Goal: Task Accomplishment & Management: Complete application form

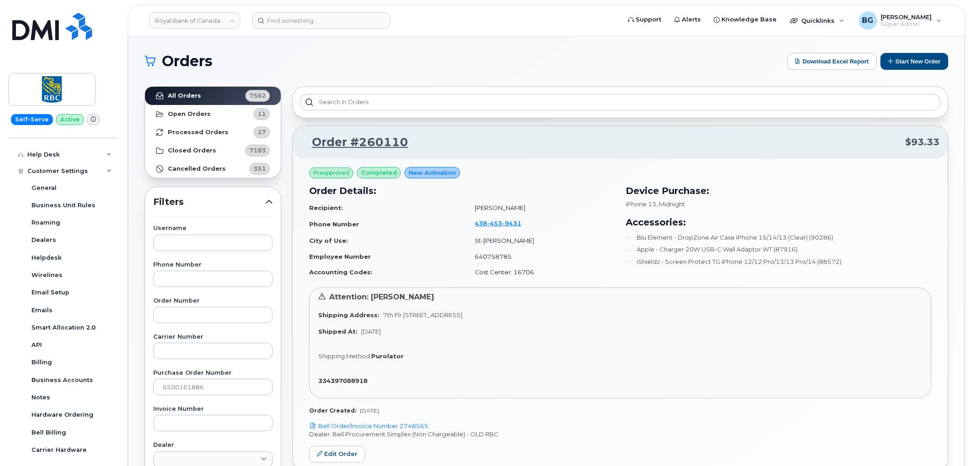
scroll to position [398, 0]
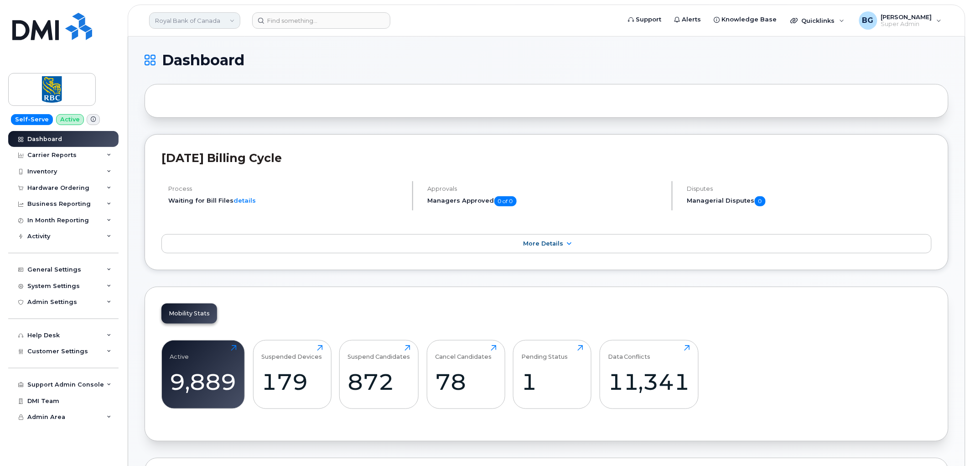
click at [185, 21] on link "Royal Bank of Canada" at bounding box center [194, 20] width 91 height 16
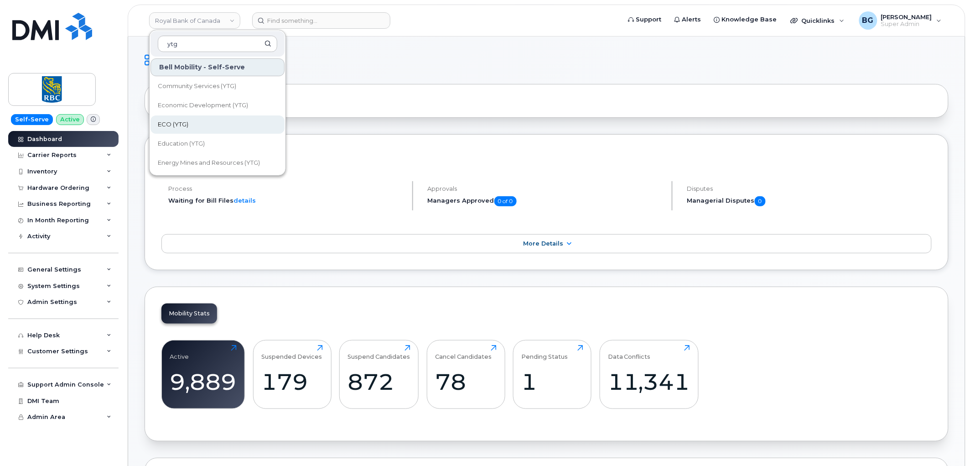
scroll to position [34, 0]
type input "ytg"
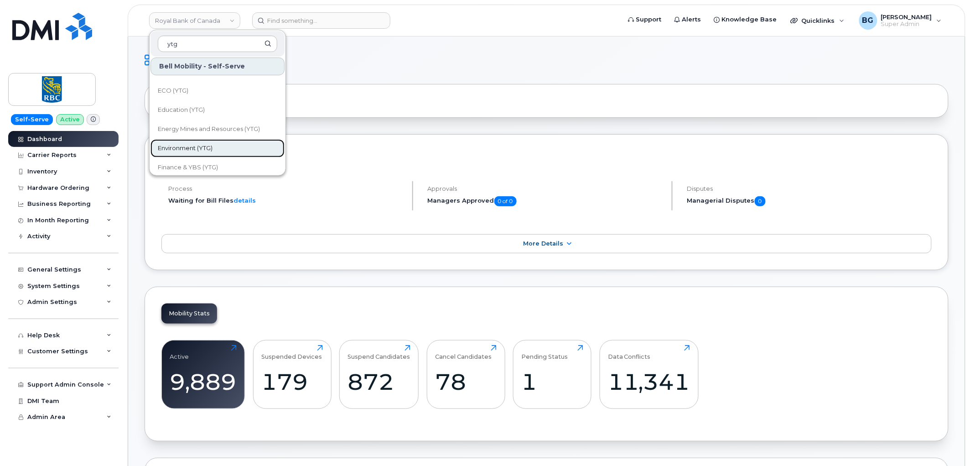
click at [185, 144] on span "Environment (YTG)" at bounding box center [185, 148] width 55 height 9
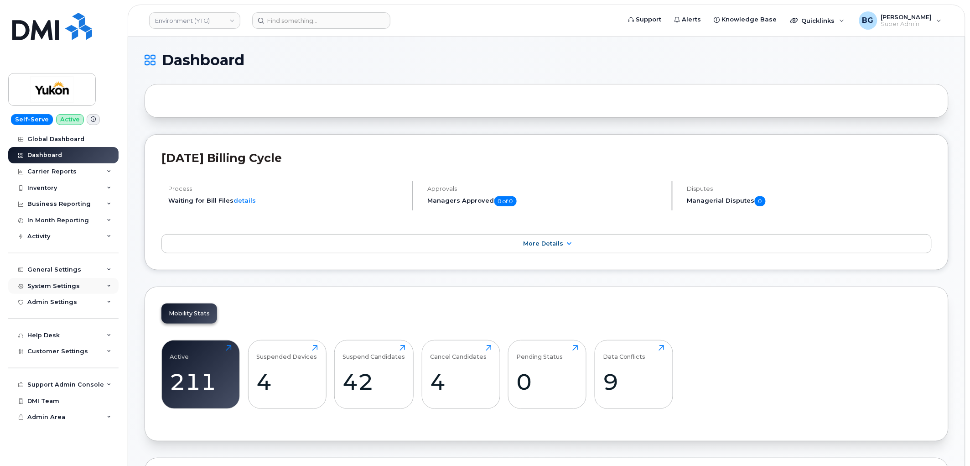
click at [53, 281] on div "System Settings" at bounding box center [63, 286] width 110 height 16
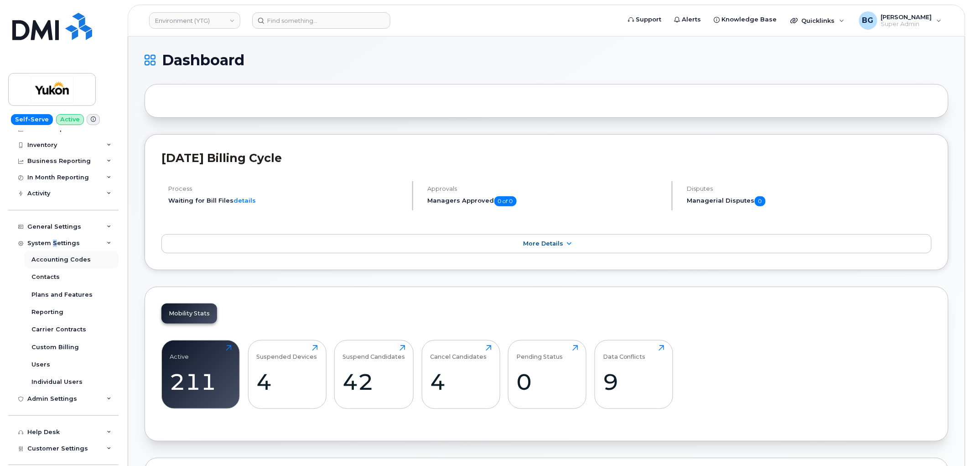
scroll to position [67, 0]
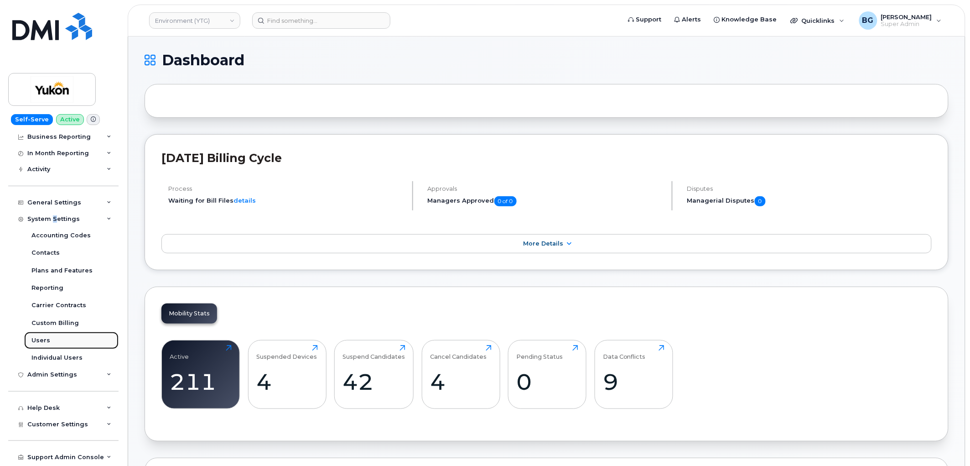
click at [40, 338] on div "Users" at bounding box center [40, 340] width 19 height 8
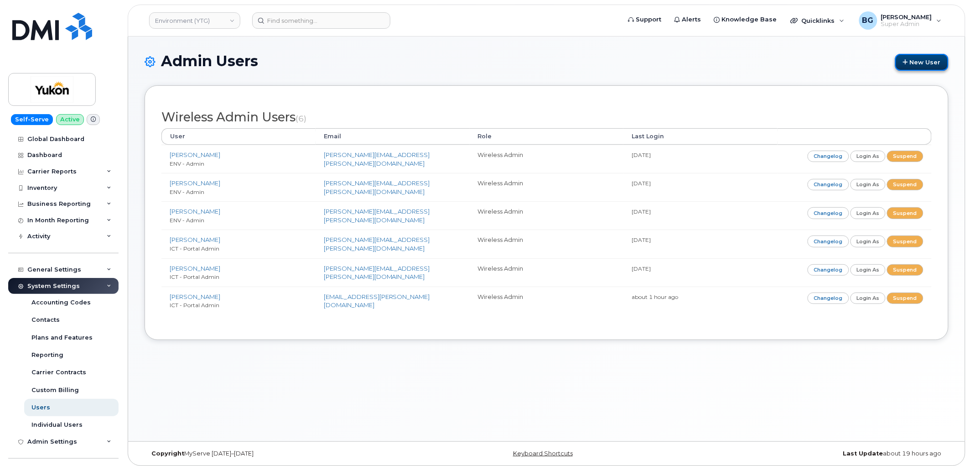
click at [919, 63] on link "New User" at bounding box center [922, 62] width 53 height 17
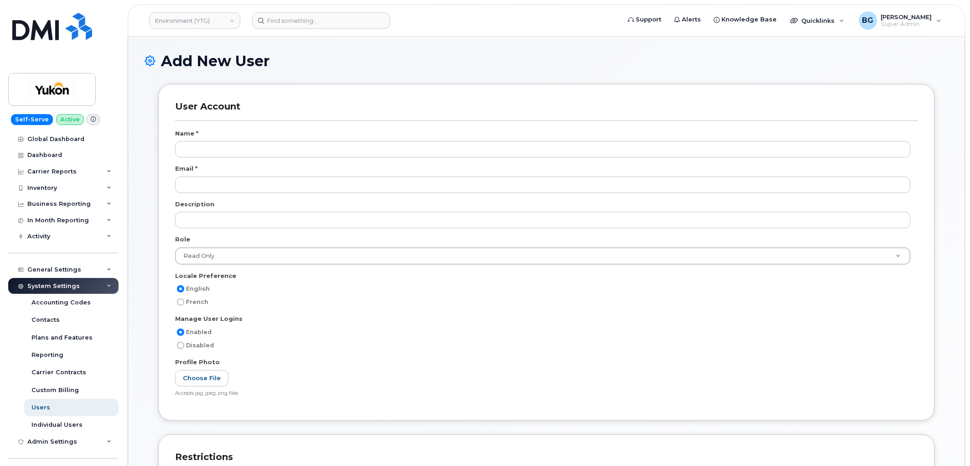
scroll to position [1794, 0]
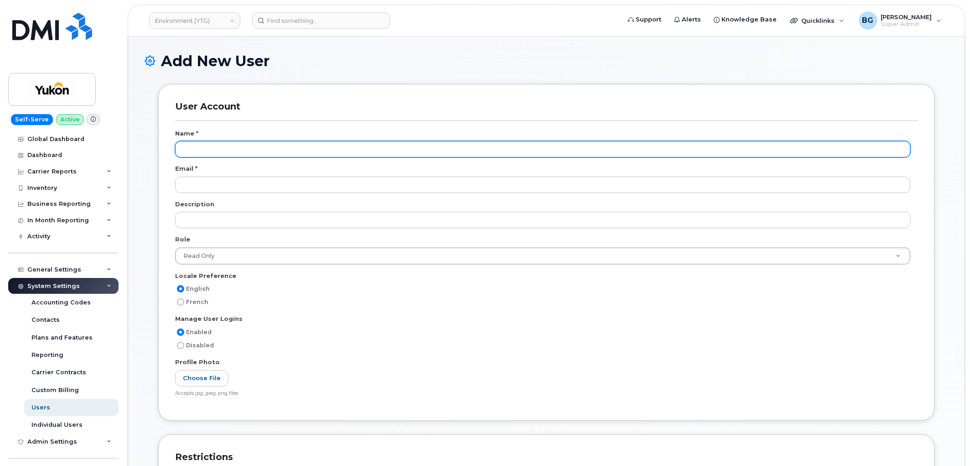
click at [250, 149] on input "text" at bounding box center [543, 149] width 736 height 16
type input "Ben Gaetz Test"
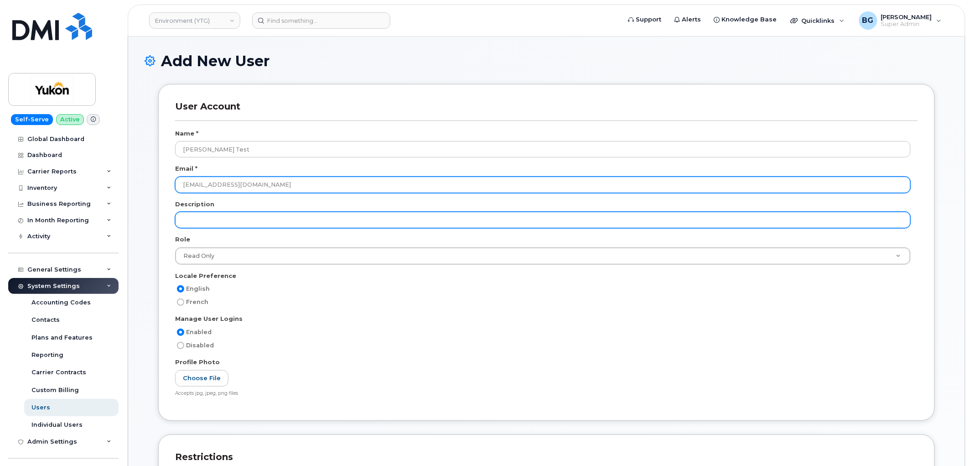
type input "admin.bdg@ynet.gov.yk.ca"
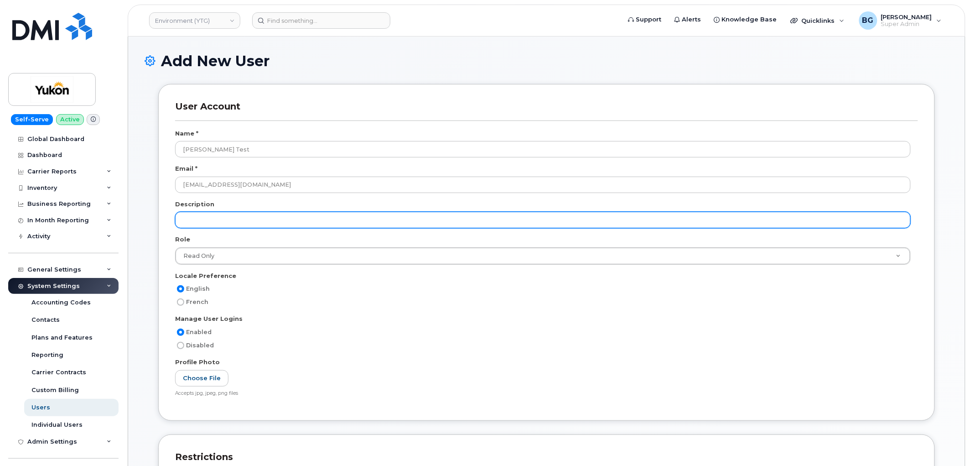
click at [209, 222] on input "text" at bounding box center [543, 220] width 736 height 16
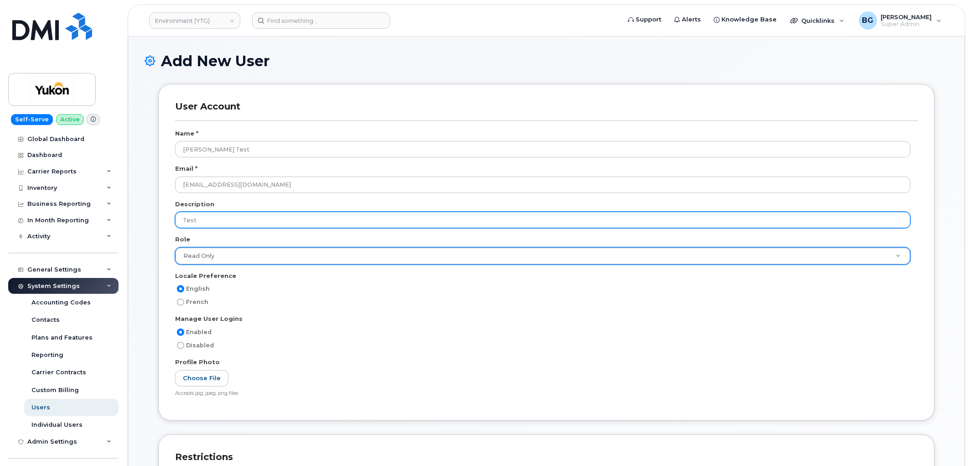
type input "Test"
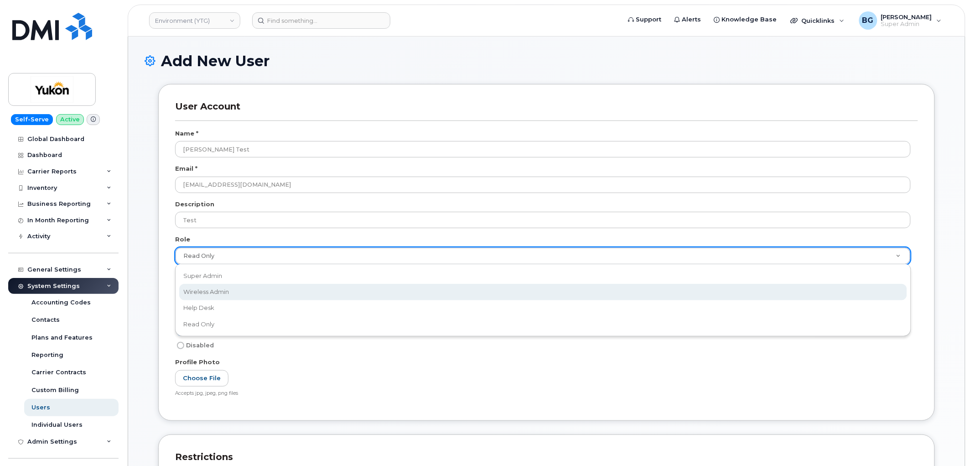
scroll to position [0, 3]
select select "wireless_admin"
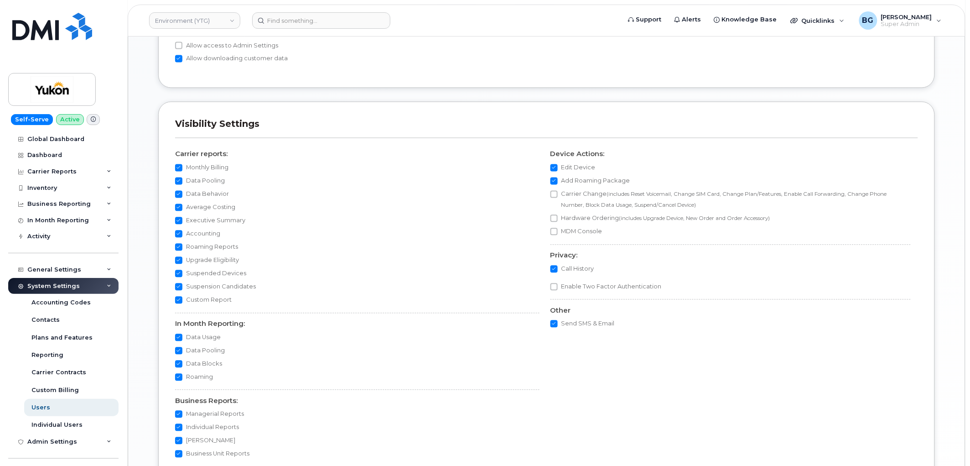
scroll to position [642, 0]
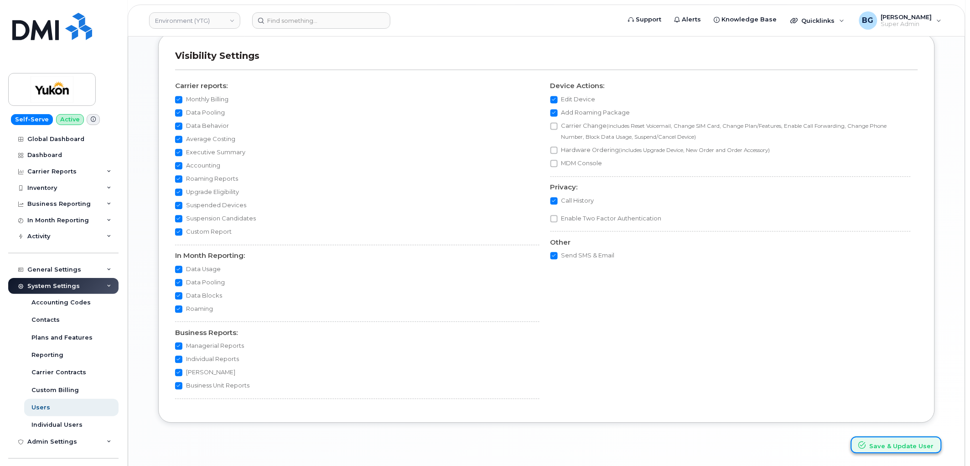
click at [902, 441] on button "Save & Update User" at bounding box center [896, 444] width 91 height 17
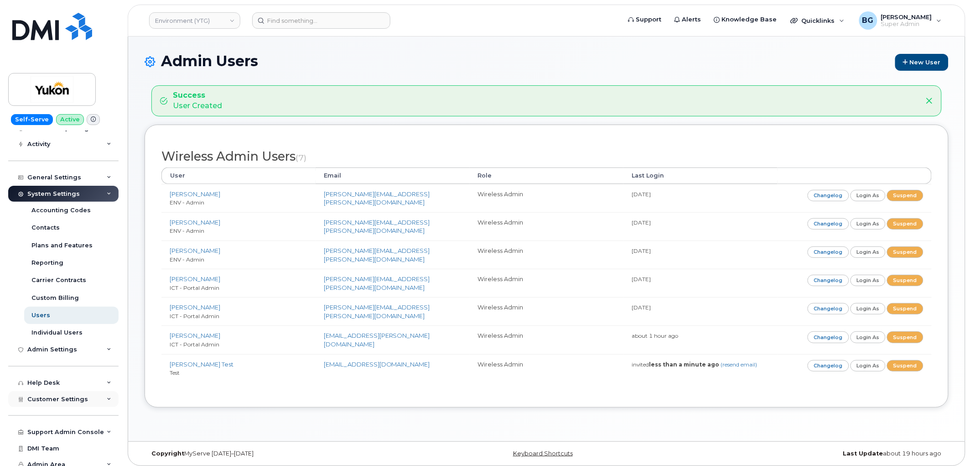
scroll to position [98, 0]
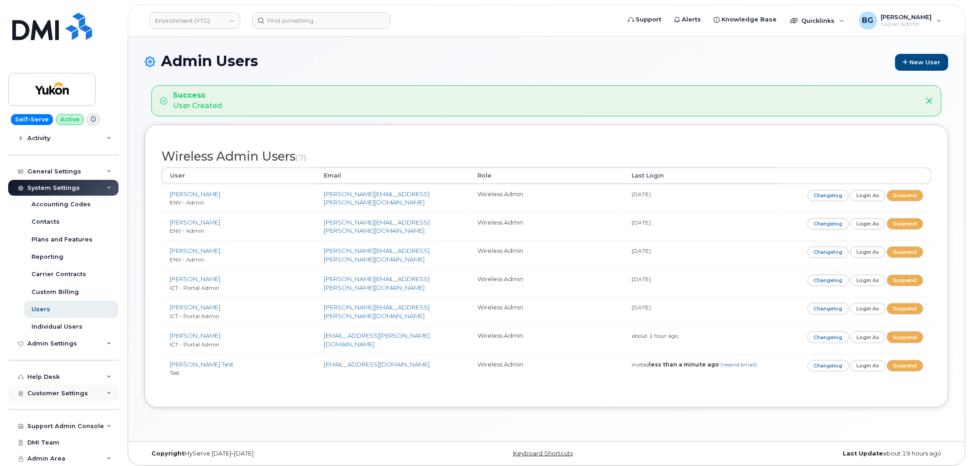
click at [44, 390] on span "Customer Settings" at bounding box center [57, 393] width 61 height 7
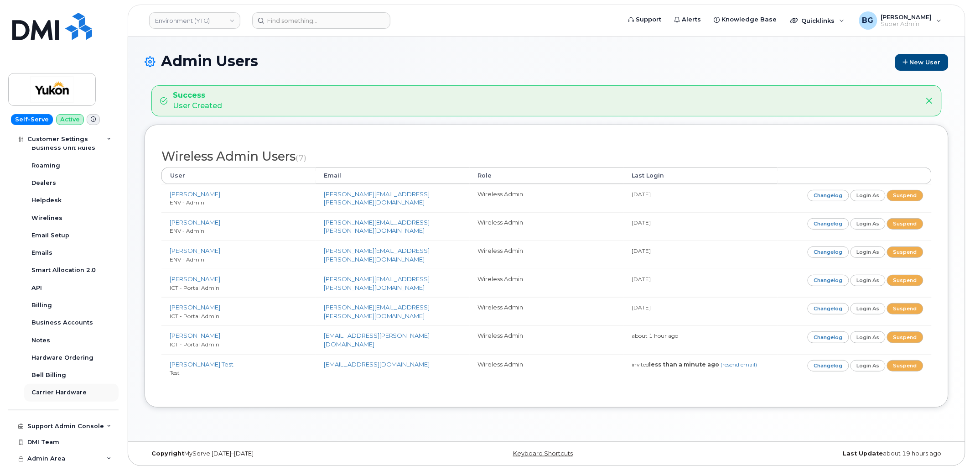
scroll to position [344, 0]
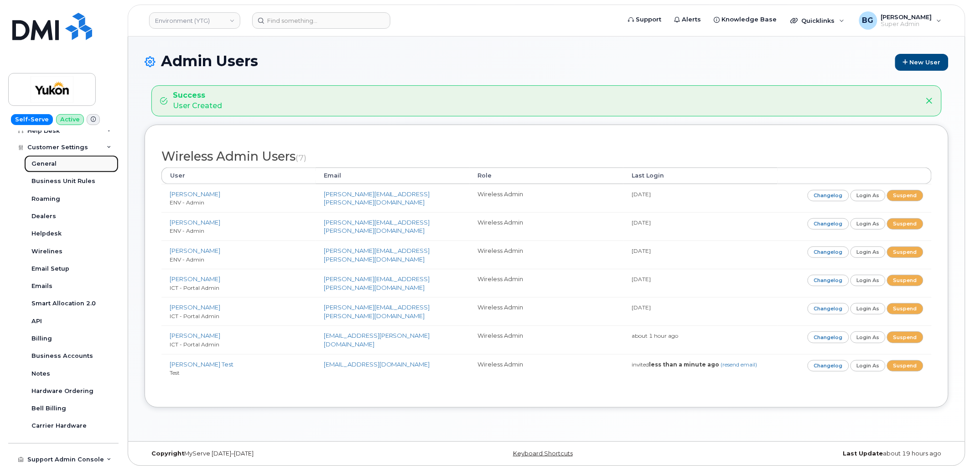
click at [37, 163] on div "General" at bounding box center [43, 164] width 25 height 8
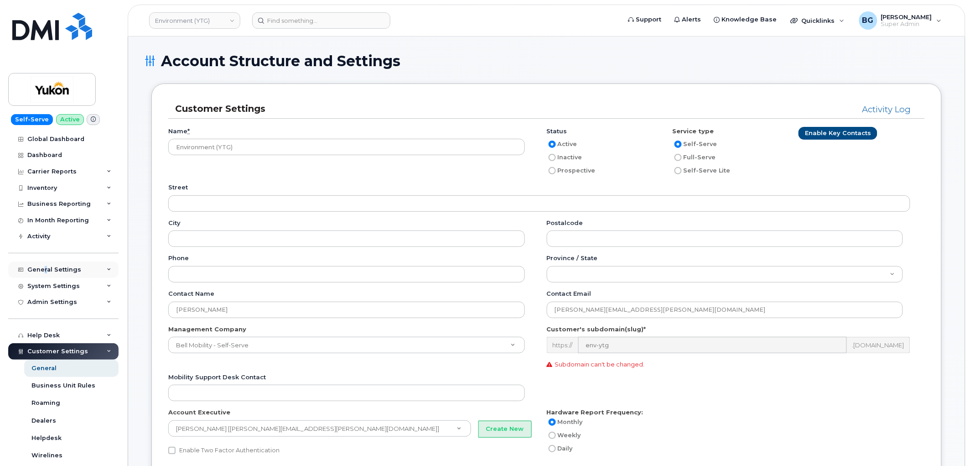
click at [44, 270] on div "General Settings" at bounding box center [54, 269] width 54 height 7
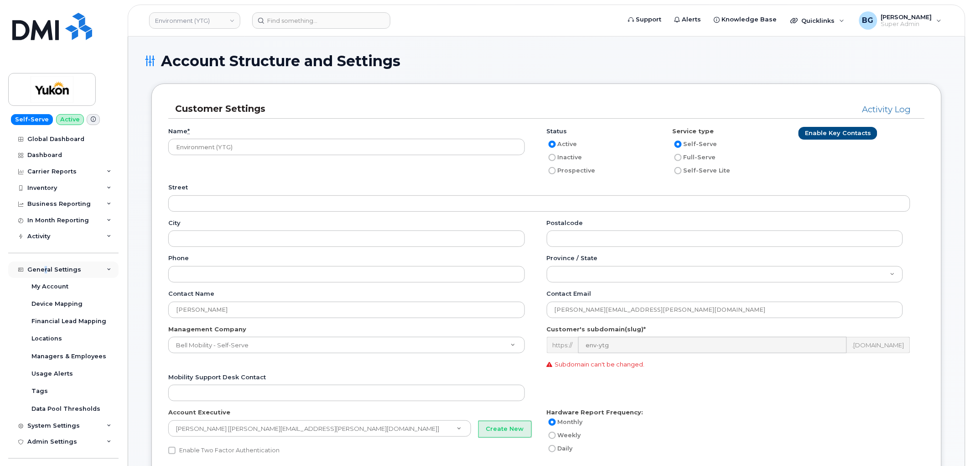
click at [46, 271] on div "General Settings" at bounding box center [54, 269] width 54 height 7
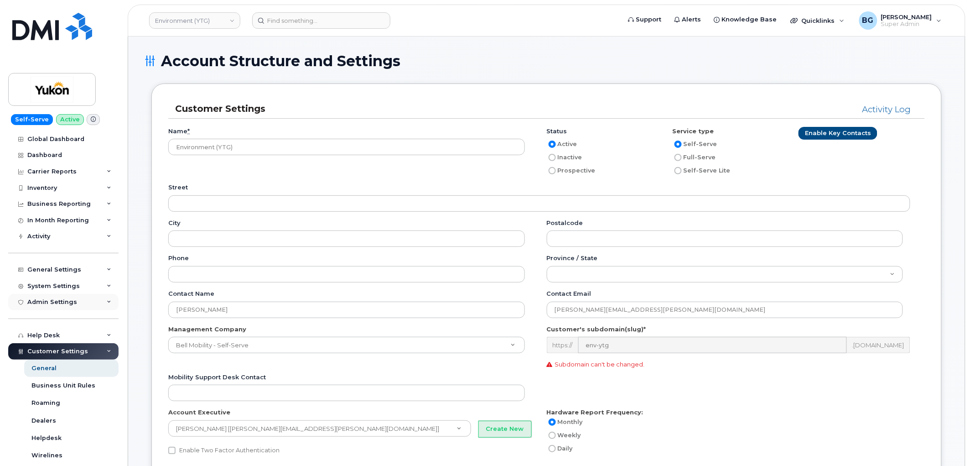
click at [44, 299] on div "Admin Settings" at bounding box center [52, 301] width 50 height 7
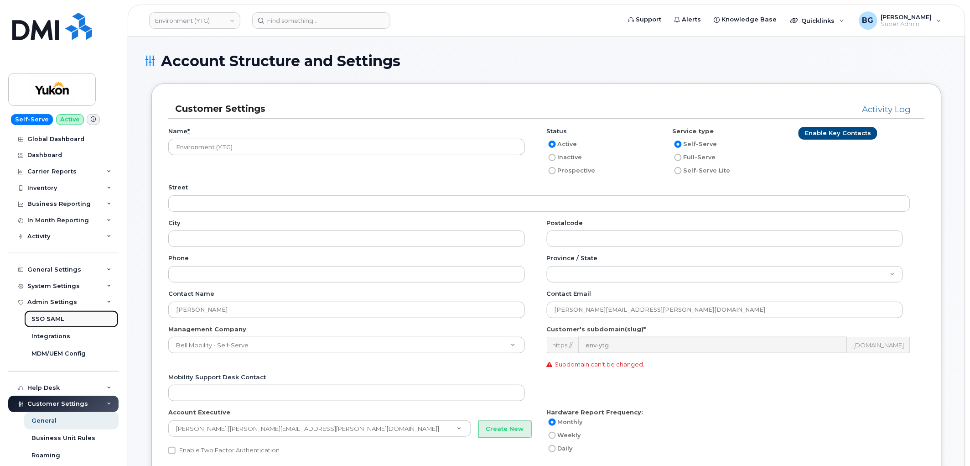
click at [43, 317] on div "SSO SAML" at bounding box center [47, 319] width 32 height 8
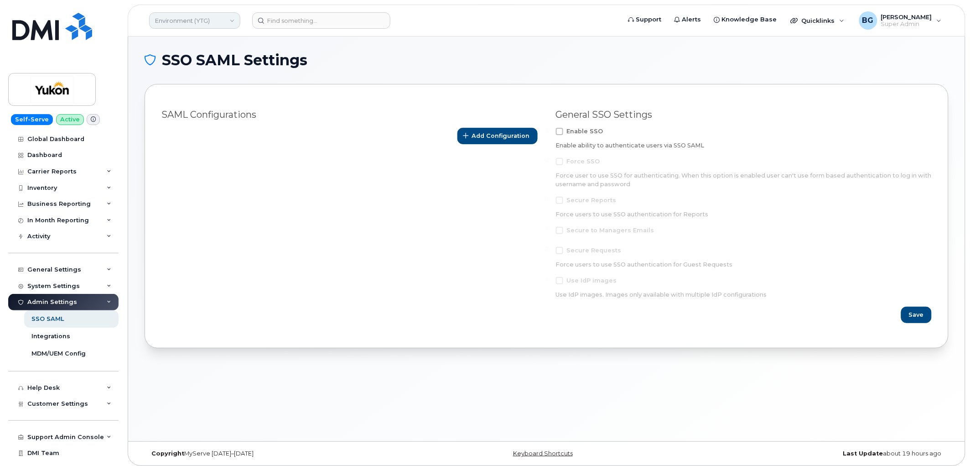
click at [178, 19] on link "Environment (YTG)" at bounding box center [194, 20] width 91 height 16
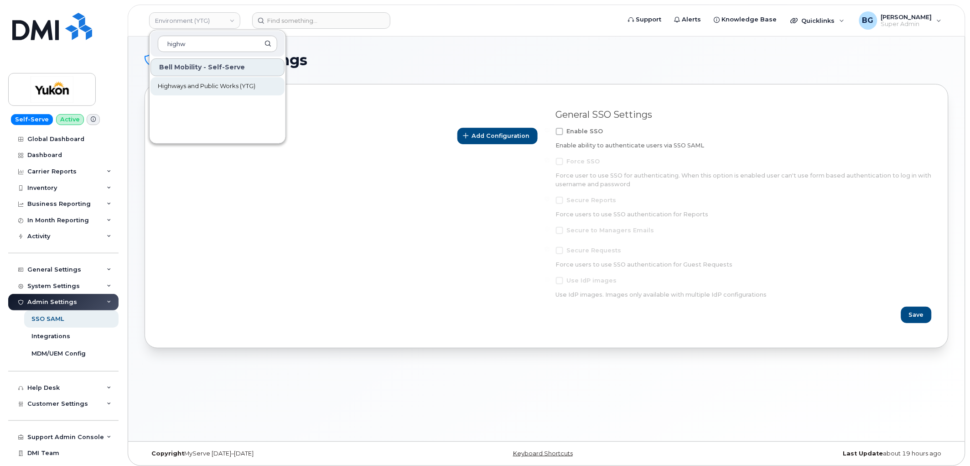
type input "highw"
drag, startPoint x: 175, startPoint y: 87, endPoint x: 231, endPoint y: 117, distance: 63.7
click at [176, 86] on span "Highways and Public Works (YTG)" at bounding box center [207, 86] width 98 height 9
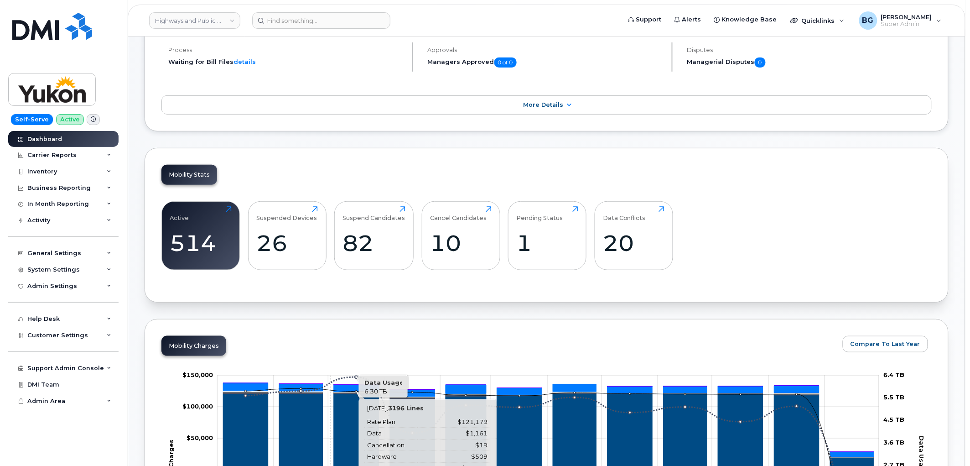
scroll to position [135, 0]
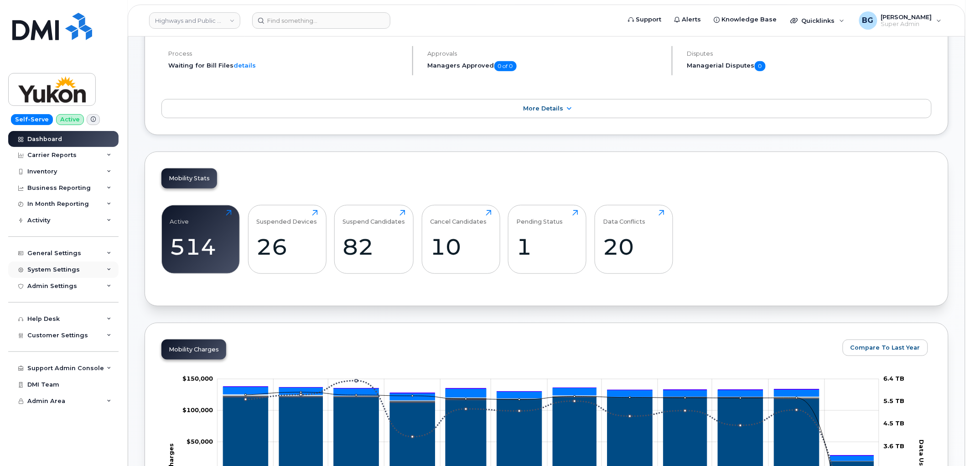
click at [57, 270] on div "System Settings" at bounding box center [53, 269] width 52 height 7
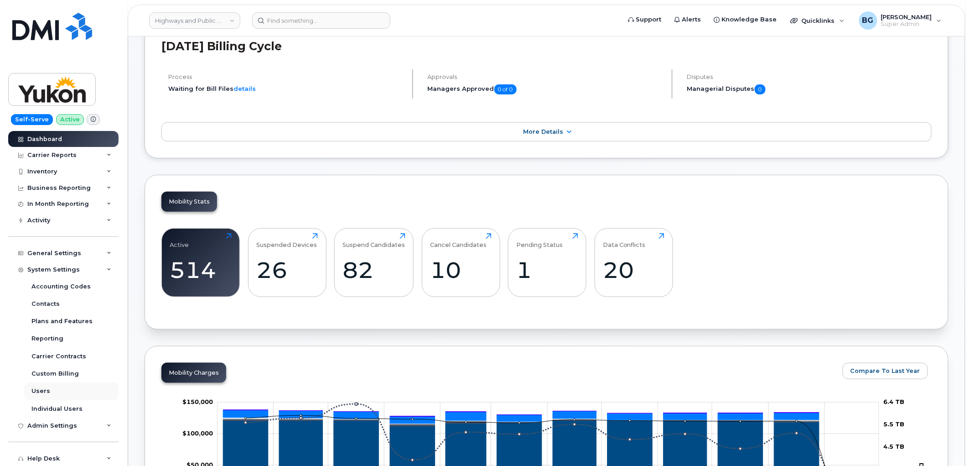
scroll to position [101, 0]
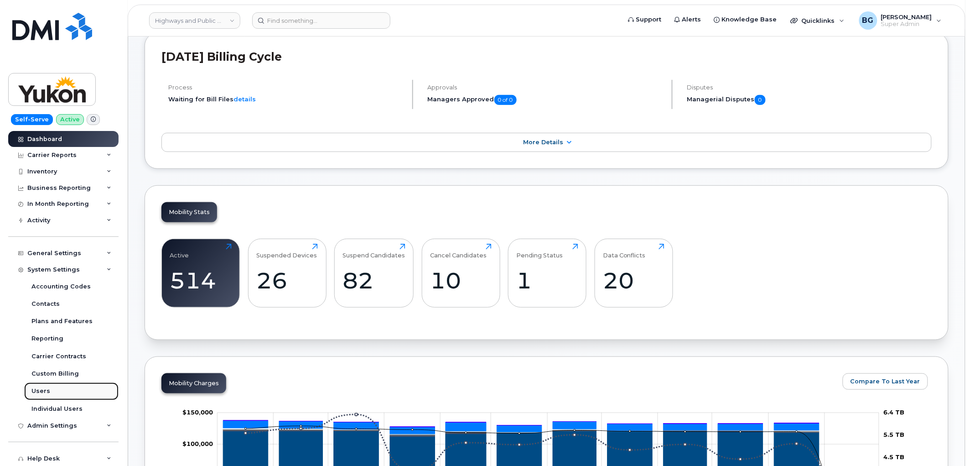
click at [42, 390] on div "Users" at bounding box center [40, 391] width 19 height 8
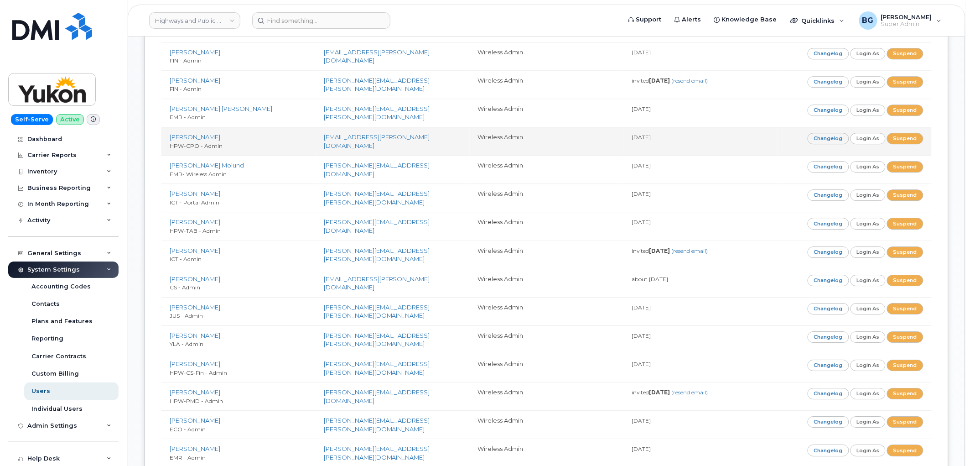
scroll to position [845, 0]
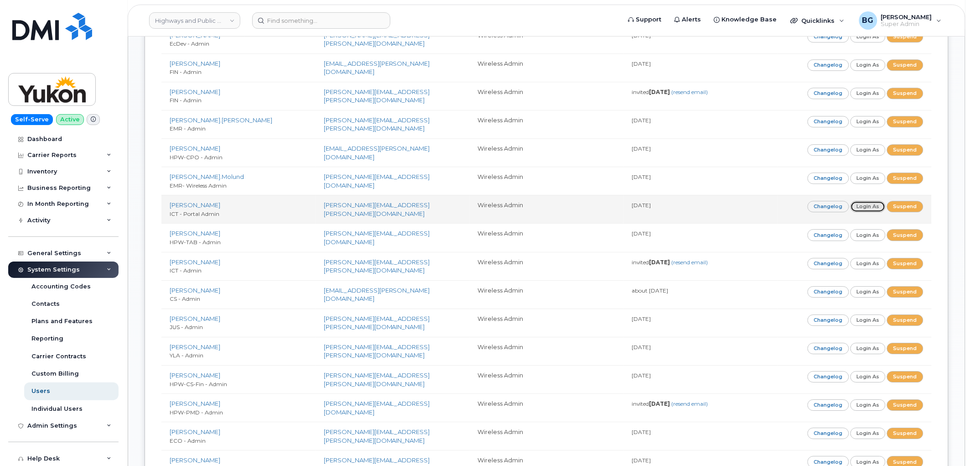
click at [868, 209] on link "Login as" at bounding box center [869, 206] width 36 height 11
